Goal: Find specific page/section: Find specific page/section

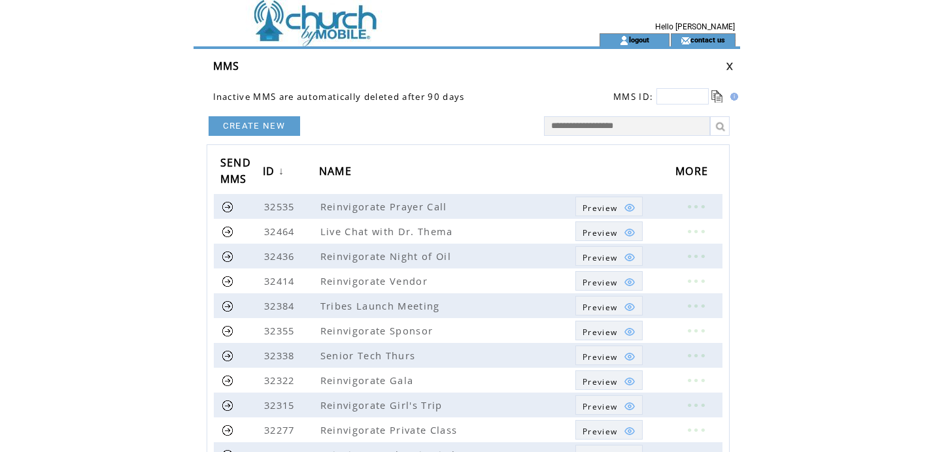
scroll to position [65, 0]
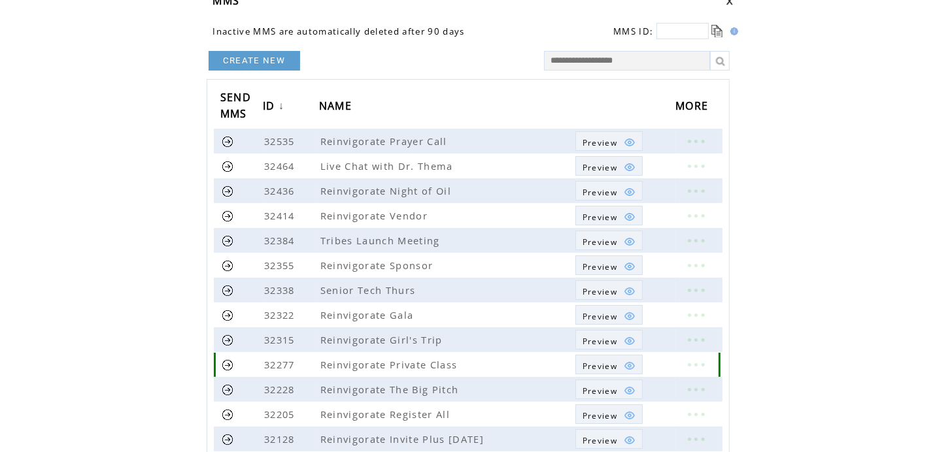
click at [624, 367] on img at bounding box center [630, 366] width 12 height 12
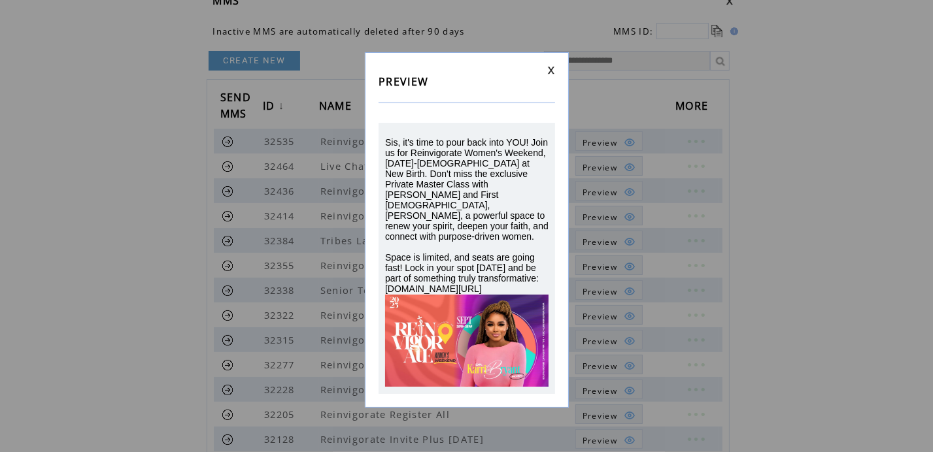
click at [554, 70] on link at bounding box center [551, 70] width 8 height 8
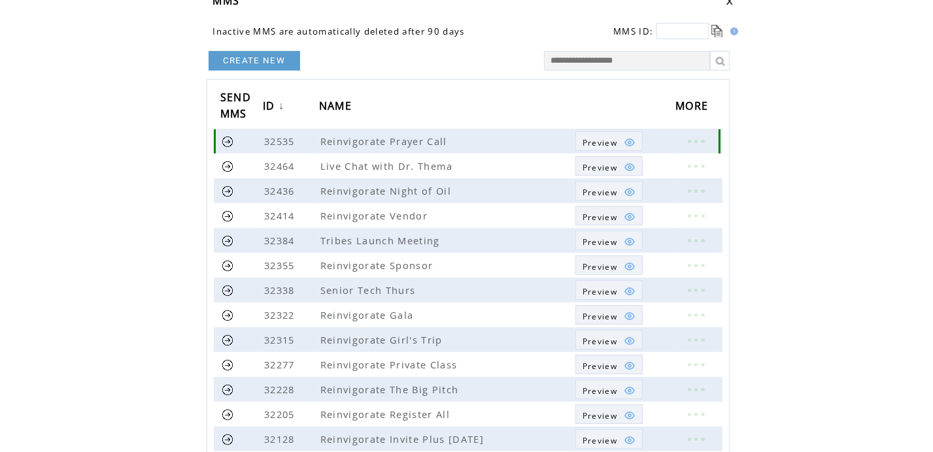
click at [624, 142] on img at bounding box center [630, 143] width 12 height 12
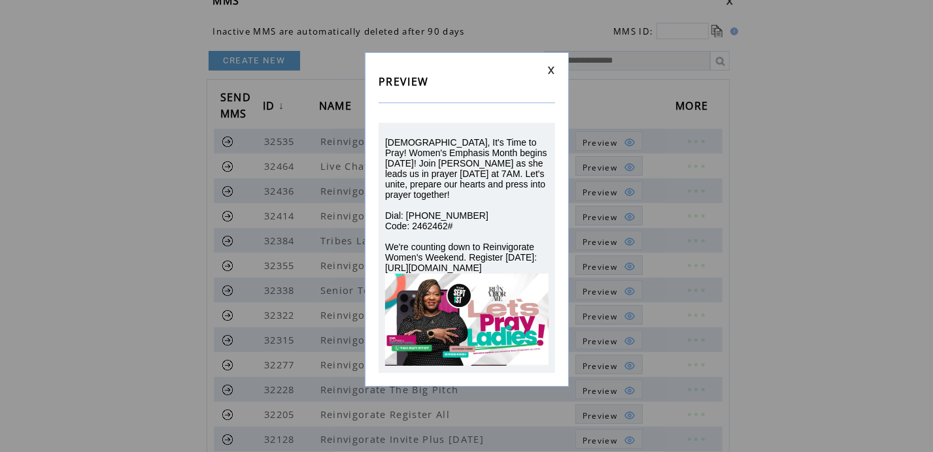
click at [548, 70] on link at bounding box center [551, 70] width 8 height 8
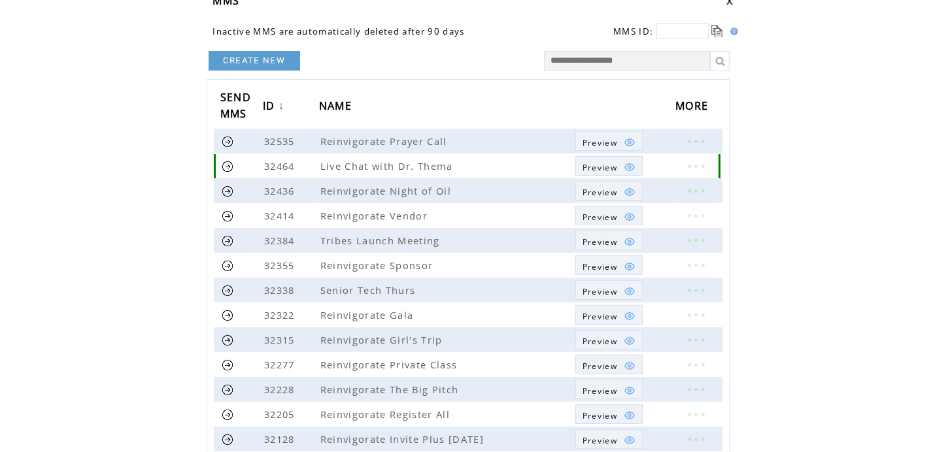
click at [631, 161] on img at bounding box center [630, 167] width 12 height 12
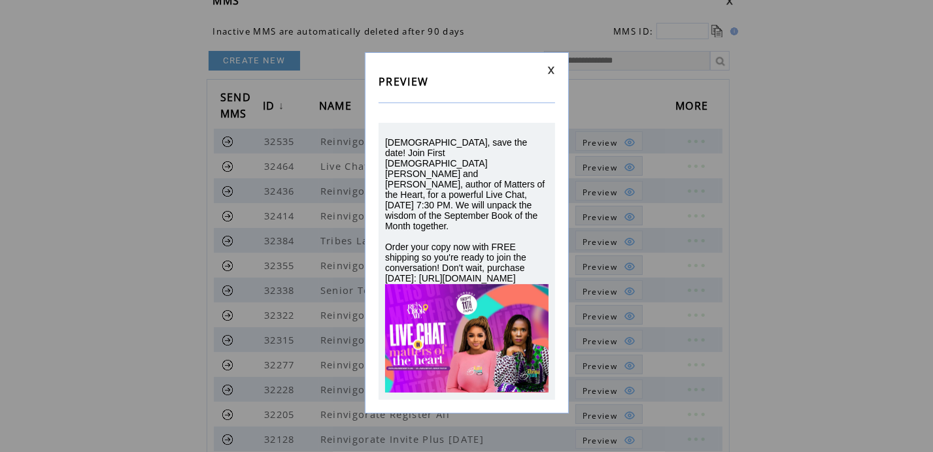
click at [552, 74] on link at bounding box center [551, 70] width 8 height 8
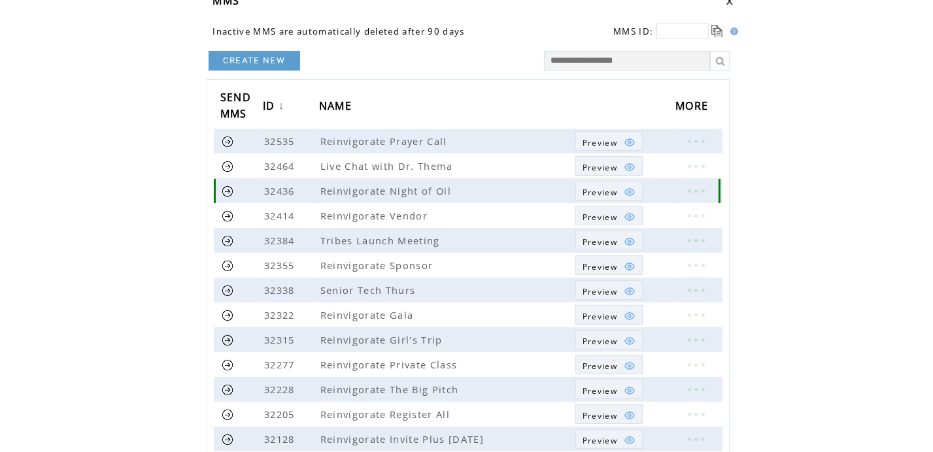
click at [630, 190] on img at bounding box center [630, 192] width 12 height 12
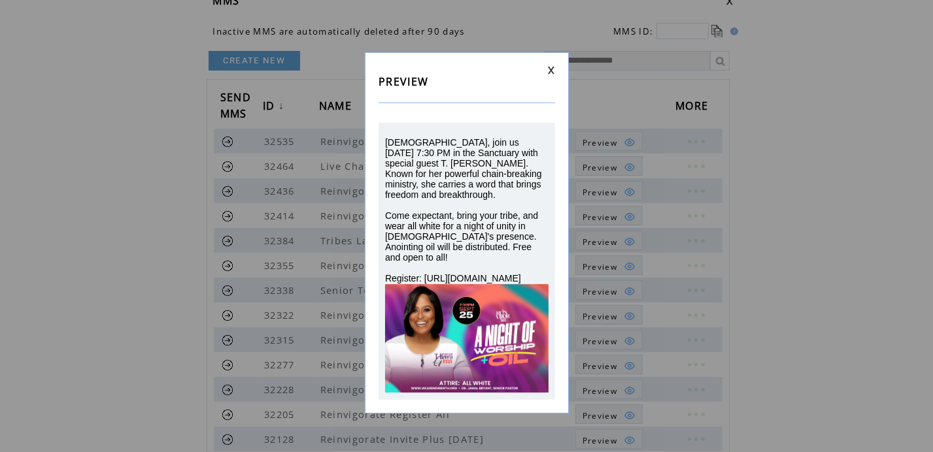
click at [548, 71] on link at bounding box center [551, 70] width 8 height 8
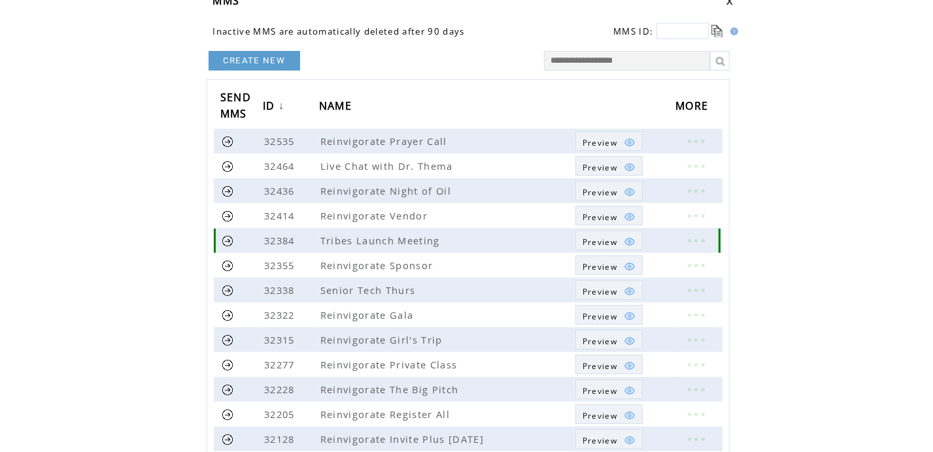
click at [629, 242] on img at bounding box center [630, 242] width 12 height 12
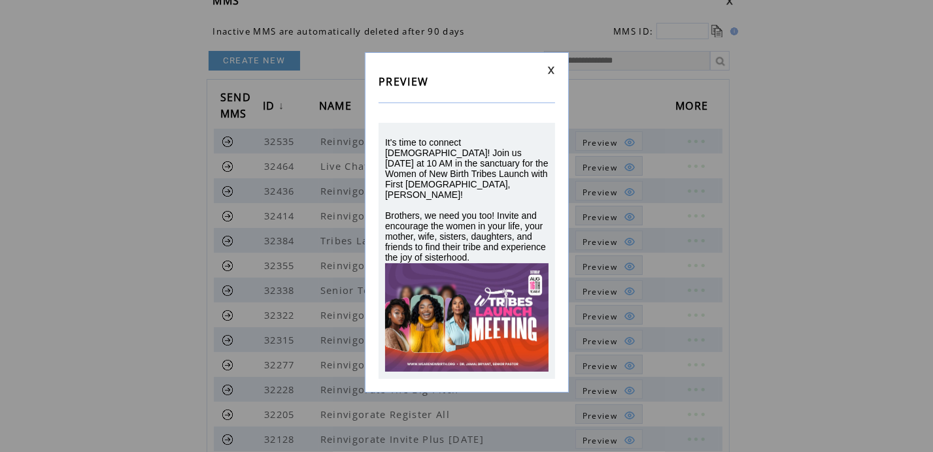
click at [548, 72] on link at bounding box center [551, 70] width 8 height 8
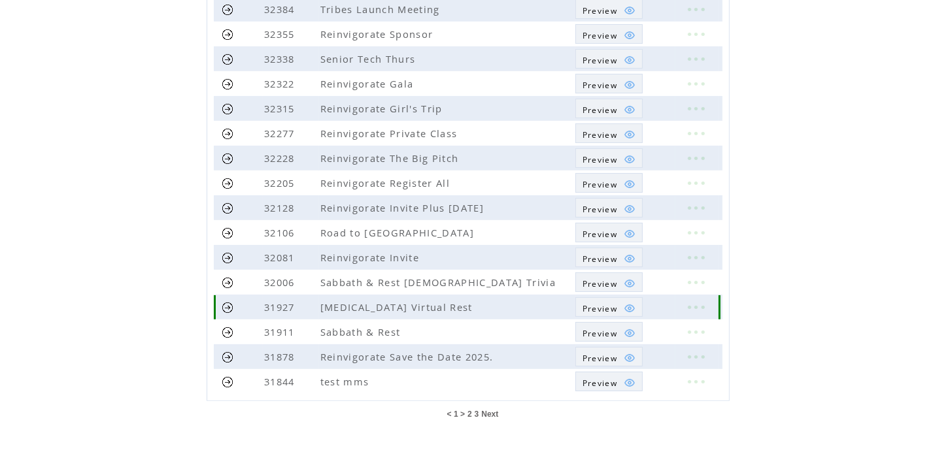
scroll to position [316, 0]
